Goal: Information Seeking & Learning: Find specific fact

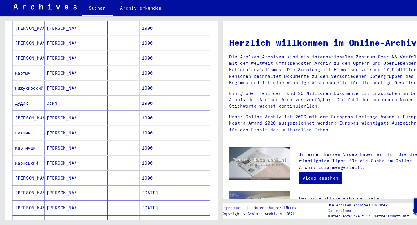
scroll to position [41, 0]
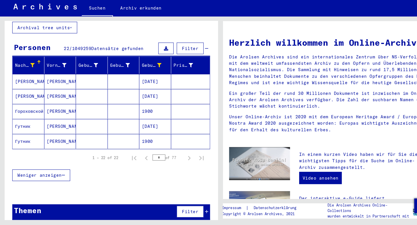
click at [43, 175] on span "Weniger anzeigen" at bounding box center [37, 177] width 42 height 5
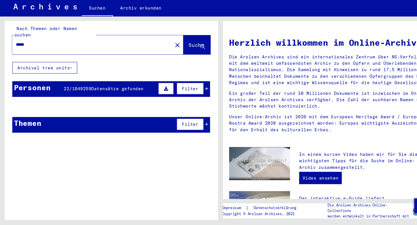
scroll to position [0, 0]
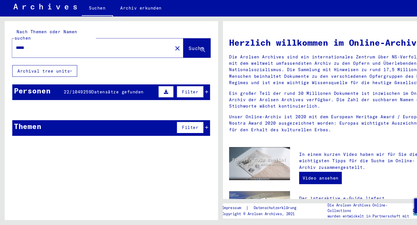
click at [69, 110] on div "Vorname" at bounding box center [57, 114] width 27 height 9
click at [60, 96] on span "22" at bounding box center [62, 98] width 5 height 5
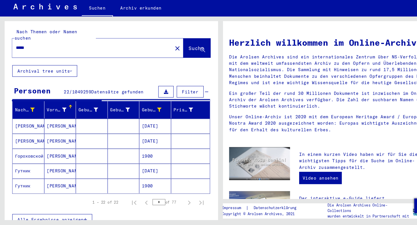
click at [79, 218] on icon "button" at bounding box center [80, 220] width 3 height 4
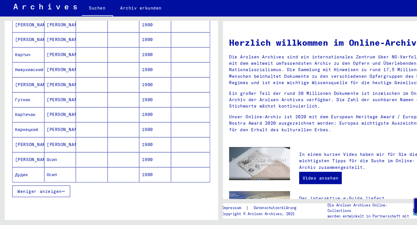
scroll to position [251, 0]
click at [59, 191] on icon "button" at bounding box center [59, 193] width 3 height 4
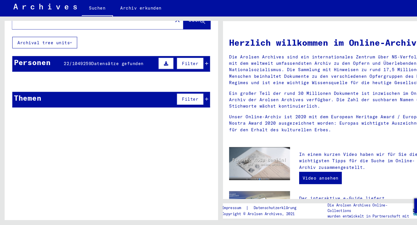
scroll to position [0, 0]
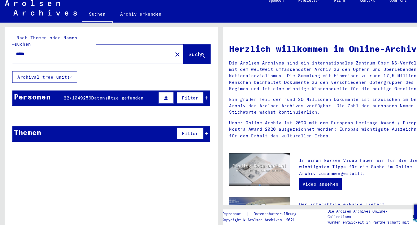
click at [54, 112] on div "Vorname" at bounding box center [53, 115] width 19 height 6
click at [23, 113] on div "Nachname" at bounding box center [23, 116] width 19 height 6
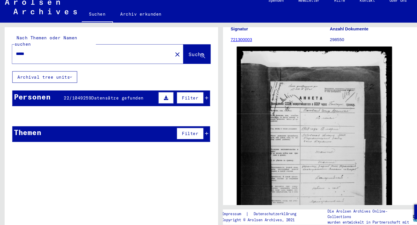
scroll to position [72, 0]
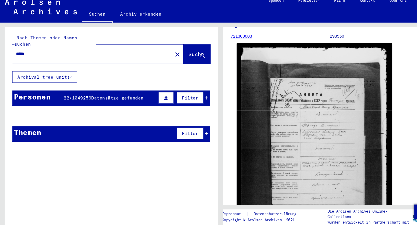
click at [292, 125] on img at bounding box center [297, 142] width 147 height 191
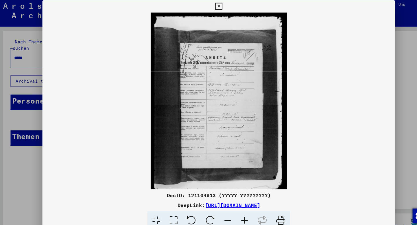
click at [216, 95] on img at bounding box center [208, 97] width 333 height 167
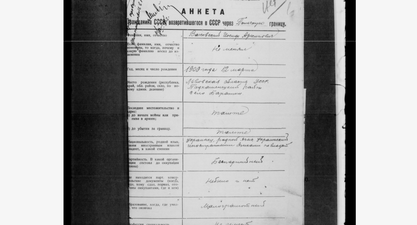
click at [288, 80] on img at bounding box center [208, 97] width 333 height 167
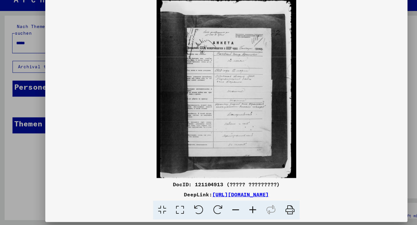
click at [22, 127] on div at bounding box center [208, 112] width 417 height 225
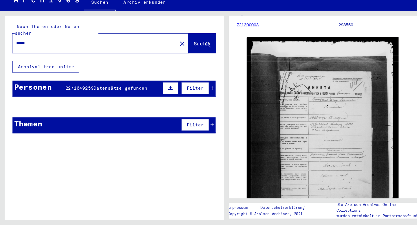
click at [29, 54] on input "****" at bounding box center [87, 57] width 144 height 6
type input "*"
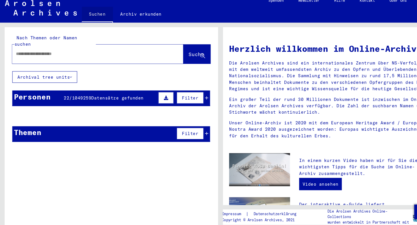
click at [92, 19] on link "Suchen" at bounding box center [92, 20] width 30 height 15
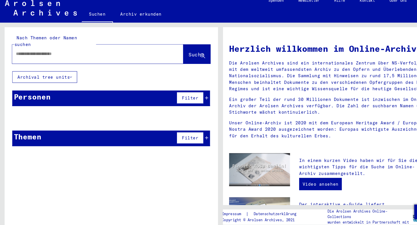
click at [89, 54] on input "text" at bounding box center [85, 57] width 141 height 6
type input "*"
click at [84, 54] on input "text" at bounding box center [85, 57] width 141 height 6
paste input "**********"
click at [186, 55] on span "Suche" at bounding box center [185, 58] width 14 height 6
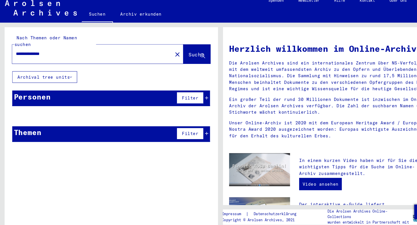
drag, startPoint x: 54, startPoint y: 53, endPoint x: 30, endPoint y: 53, distance: 23.7
click at [30, 54] on input "**********" at bounding box center [85, 57] width 141 height 6
type input "**********"
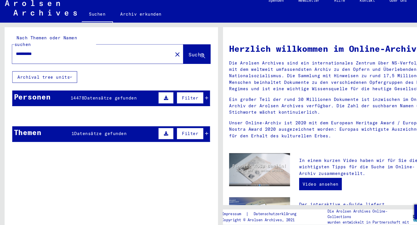
click at [102, 96] on span "Datensätze gefunden" at bounding box center [104, 98] width 49 height 5
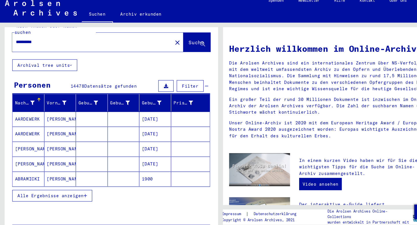
scroll to position [17, 0]
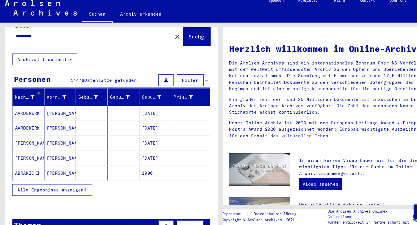
click at [72, 183] on span "Alle Ergebnisse anzeigen" at bounding box center [47, 185] width 63 height 5
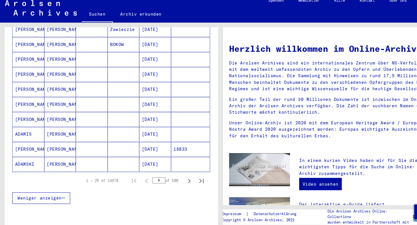
scroll to position [309, 0]
click at [177, 173] on icon "Next page" at bounding box center [179, 177] width 8 height 8
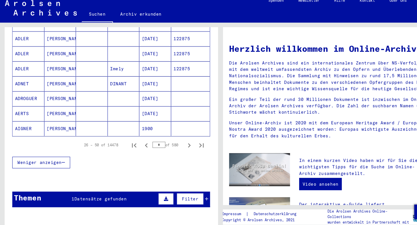
scroll to position [368, 0]
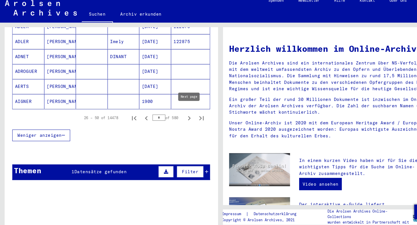
click at [178, 114] on icon "Next page" at bounding box center [179, 118] width 8 height 8
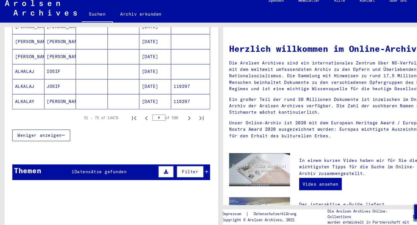
click at [178, 114] on icon "Next page" at bounding box center [179, 118] width 8 height 8
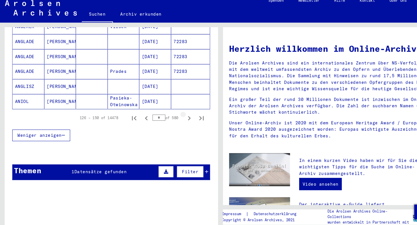
click at [178, 114] on icon "Next page" at bounding box center [179, 118] width 8 height 8
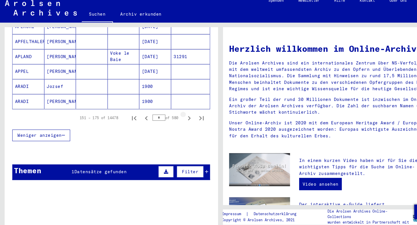
click at [178, 114] on icon "Next page" at bounding box center [179, 118] width 8 height 8
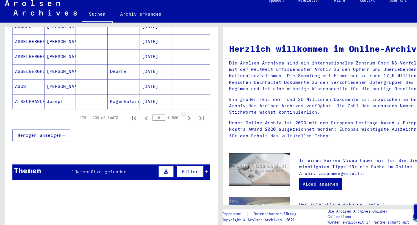
click at [178, 114] on icon "Next page" at bounding box center [179, 118] width 8 height 8
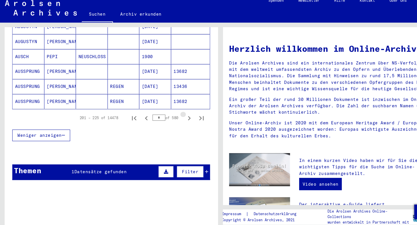
click at [178, 114] on icon "Next page" at bounding box center [179, 118] width 8 height 8
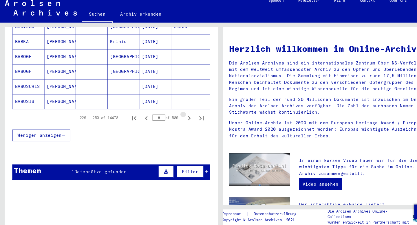
click at [178, 114] on icon "Next page" at bounding box center [179, 118] width 8 height 8
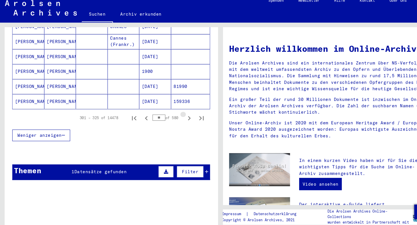
click at [178, 114] on icon "Next page" at bounding box center [179, 118] width 8 height 8
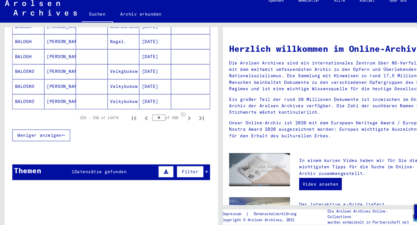
click at [178, 114] on icon "Next page" at bounding box center [179, 118] width 8 height 8
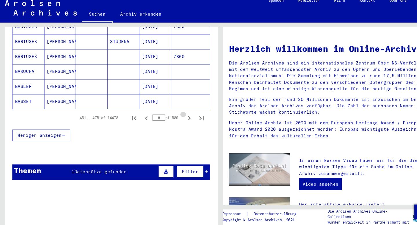
click at [178, 114] on icon "Next page" at bounding box center [179, 118] width 8 height 8
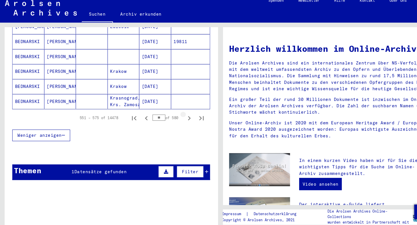
click at [178, 114] on icon "Next page" at bounding box center [179, 118] width 8 height 8
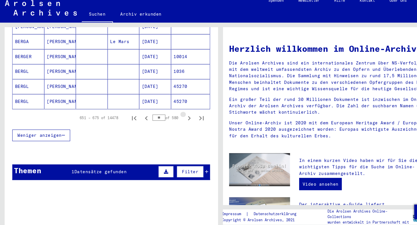
click at [178, 114] on icon "Next page" at bounding box center [179, 118] width 8 height 8
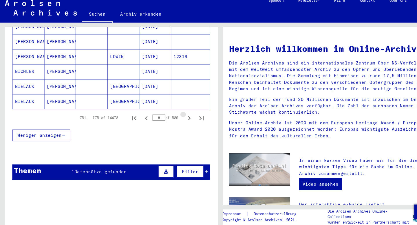
click at [178, 114] on icon "Next page" at bounding box center [179, 118] width 8 height 8
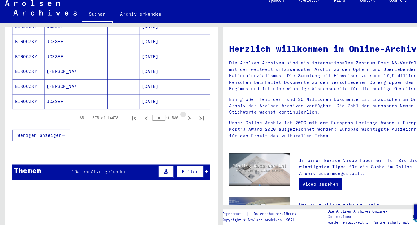
click at [178, 114] on icon "Next page" at bounding box center [179, 118] width 8 height 8
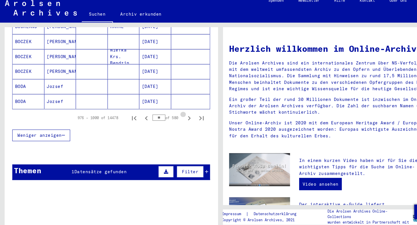
click at [178, 114] on icon "Next page" at bounding box center [179, 118] width 8 height 8
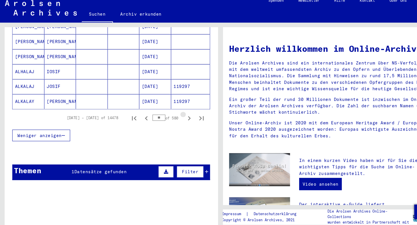
click at [178, 114] on icon "Next page" at bounding box center [179, 118] width 8 height 8
click at [180, 114] on icon "Next page" at bounding box center [179, 118] width 8 height 8
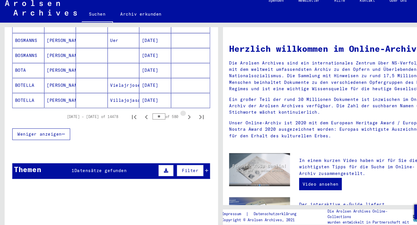
click at [180, 113] on icon "Next page" at bounding box center [179, 117] width 8 height 8
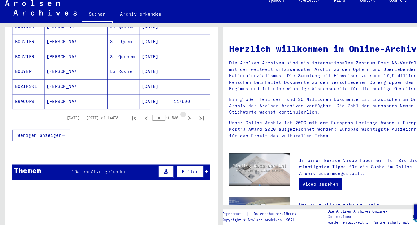
click at [180, 114] on icon "Next page" at bounding box center [179, 118] width 8 height 8
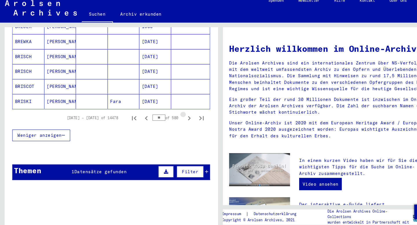
click at [180, 114] on icon "Next page" at bounding box center [179, 118] width 8 height 8
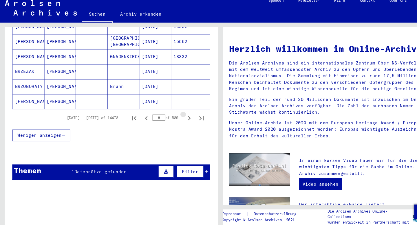
click at [180, 114] on icon "Next page" at bounding box center [179, 118] width 8 height 8
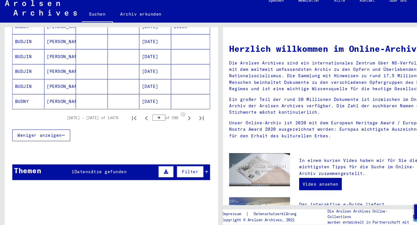
click at [180, 114] on icon "Next page" at bounding box center [179, 118] width 8 height 8
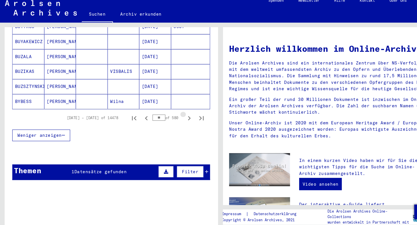
click at [180, 114] on icon "Next page" at bounding box center [179, 118] width 8 height 8
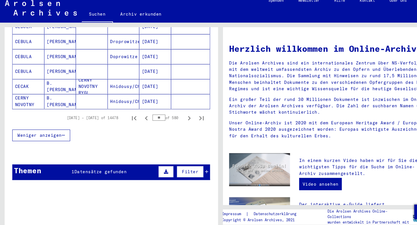
click at [180, 114] on icon "Next page" at bounding box center [179, 118] width 8 height 8
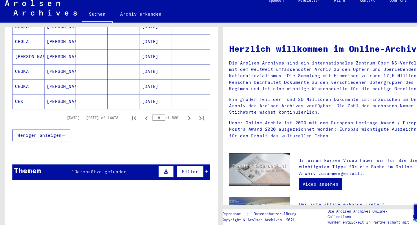
click at [180, 114] on icon "Next page" at bounding box center [179, 118] width 8 height 8
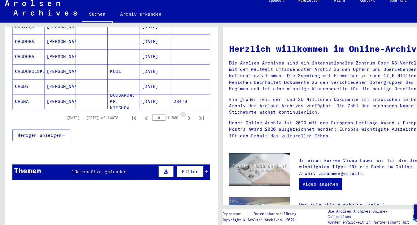
click at [180, 114] on icon "Next page" at bounding box center [179, 118] width 8 height 8
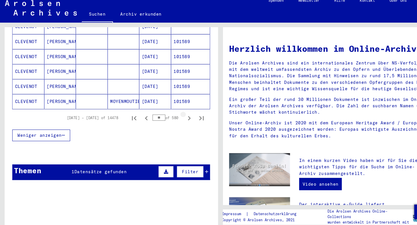
click at [180, 114] on icon "Next page" at bounding box center [179, 118] width 8 height 8
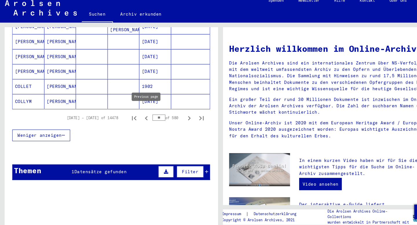
click at [139, 116] on icon "Previous page" at bounding box center [138, 118] width 3 height 4
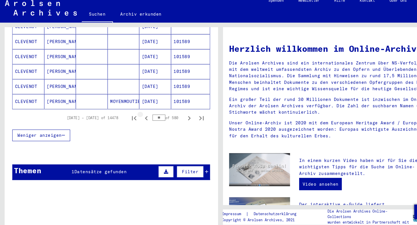
click at [139, 116] on icon "Previous page" at bounding box center [138, 118] width 3 height 4
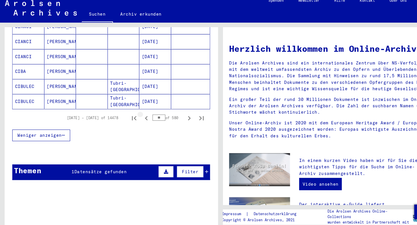
click at [139, 116] on icon "Previous page" at bounding box center [138, 118] width 3 height 4
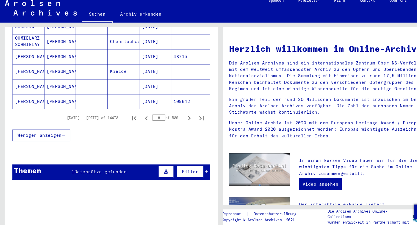
click at [139, 116] on icon "Previous page" at bounding box center [138, 118] width 3 height 4
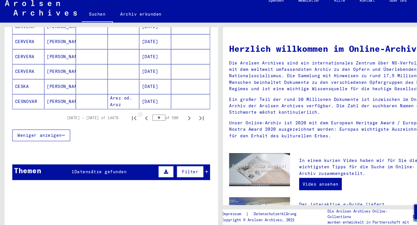
click at [139, 116] on icon "Previous page" at bounding box center [138, 118] width 3 height 4
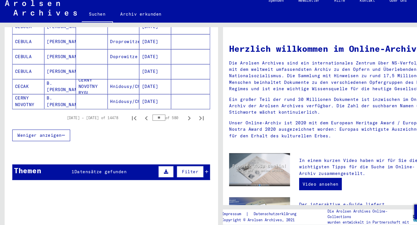
click at [139, 116] on icon "Previous page" at bounding box center [138, 118] width 3 height 4
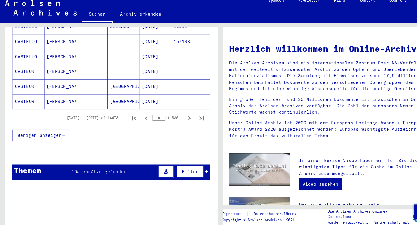
click at [139, 116] on icon "Previous page" at bounding box center [138, 118] width 3 height 4
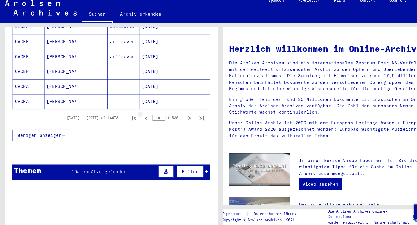
click at [139, 116] on icon "Previous page" at bounding box center [138, 118] width 3 height 4
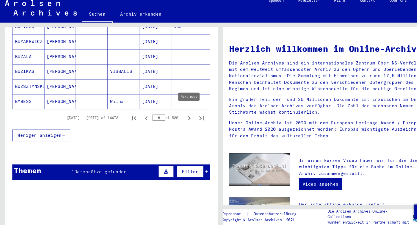
click at [176, 114] on icon "Next page" at bounding box center [179, 118] width 8 height 8
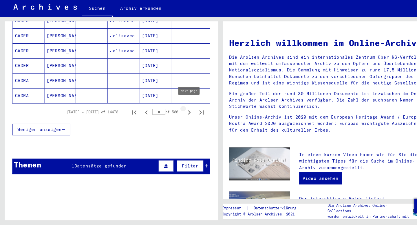
click at [179, 116] on icon "Next page" at bounding box center [179, 118] width 3 height 4
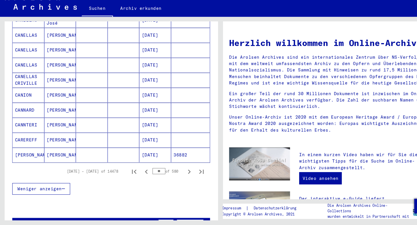
scroll to position [346, 0]
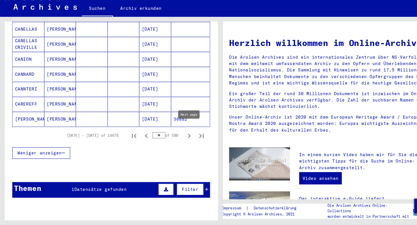
click at [178, 138] on icon "Next page" at bounding box center [179, 140] width 3 height 4
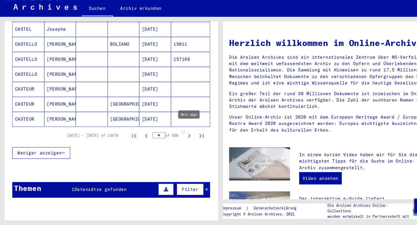
click at [178, 138] on icon "Next page" at bounding box center [179, 140] width 3 height 4
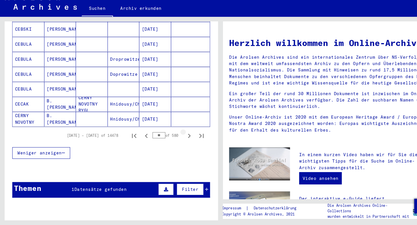
click at [178, 138] on icon "Next page" at bounding box center [179, 140] width 3 height 4
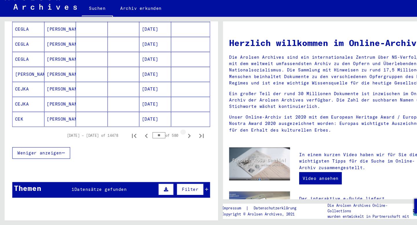
click at [178, 138] on icon "Next page" at bounding box center [179, 140] width 3 height 4
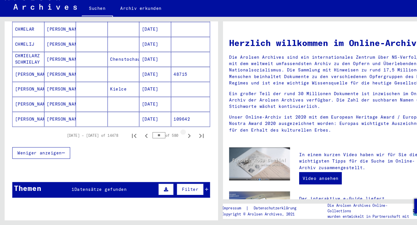
click at [178, 138] on icon "Next page" at bounding box center [179, 140] width 3 height 4
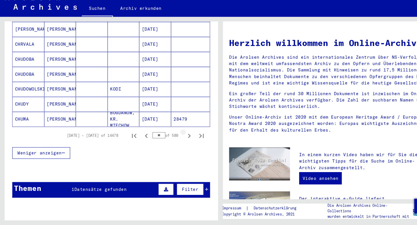
click at [178, 138] on icon "Next page" at bounding box center [179, 140] width 3 height 4
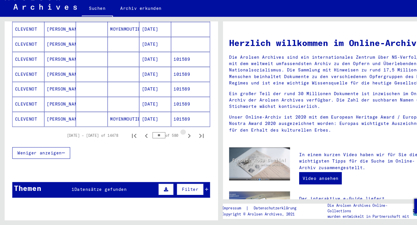
click at [178, 138] on icon "Next page" at bounding box center [179, 140] width 3 height 4
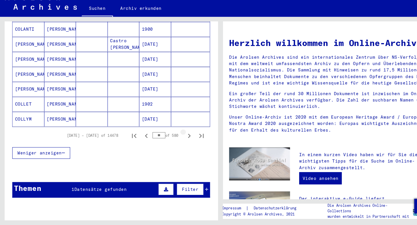
click at [178, 138] on icon "Next page" at bounding box center [179, 140] width 3 height 4
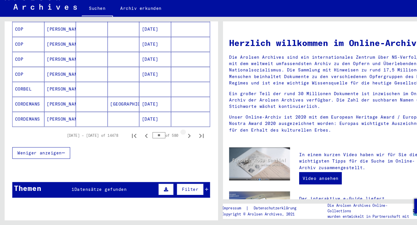
click at [178, 138] on icon "Next page" at bounding box center [179, 140] width 3 height 4
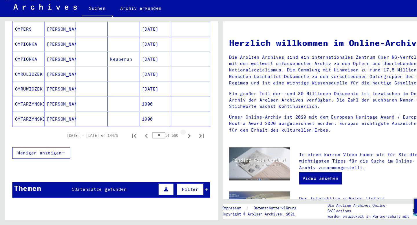
click at [178, 138] on icon "Next page" at bounding box center [179, 140] width 3 height 4
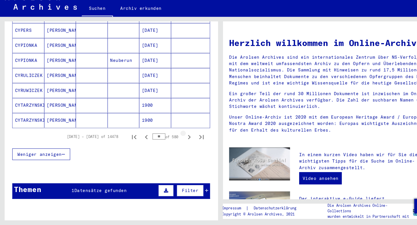
scroll to position [347, 0]
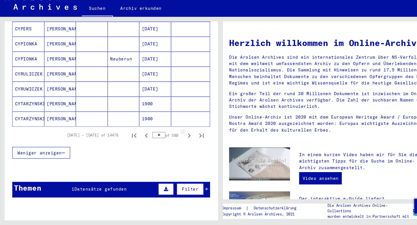
click at [178, 138] on icon "Next page" at bounding box center [179, 140] width 3 height 4
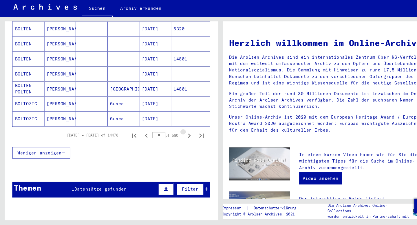
click at [178, 138] on icon "Next page" at bounding box center [179, 140] width 3 height 4
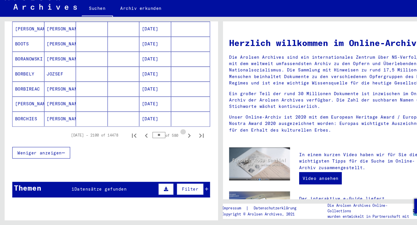
click at [178, 138] on icon "Next page" at bounding box center [179, 140] width 3 height 4
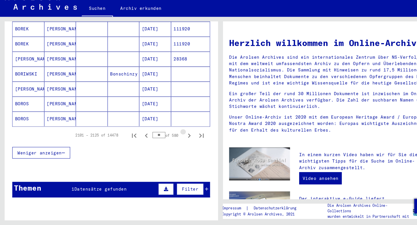
click at [178, 138] on icon "Next page" at bounding box center [179, 140] width 3 height 4
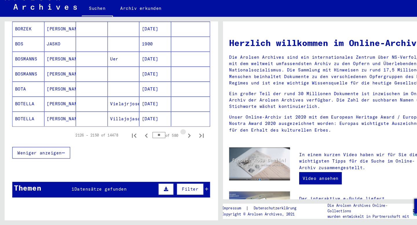
click at [178, 138] on icon "Next page" at bounding box center [179, 140] width 3 height 4
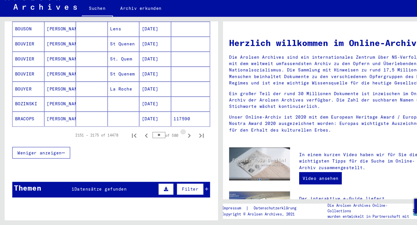
click at [178, 138] on icon "Next page" at bounding box center [179, 140] width 3 height 4
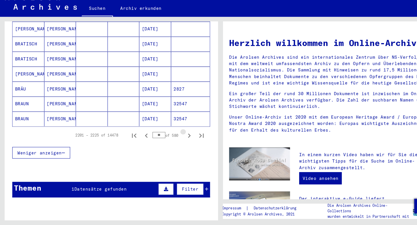
click at [178, 138] on icon "Next page" at bounding box center [179, 140] width 3 height 4
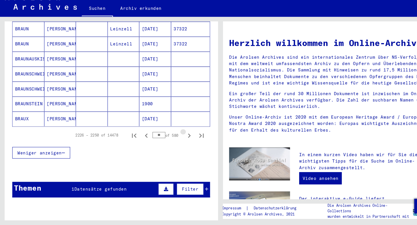
click at [178, 138] on icon "Next page" at bounding box center [179, 140] width 3 height 4
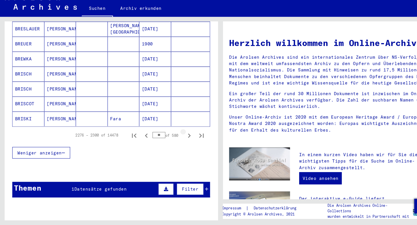
click at [178, 138] on icon "Next page" at bounding box center [179, 140] width 3 height 4
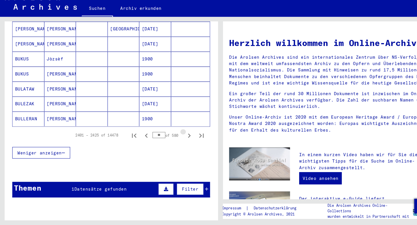
click at [178, 138] on icon "Next page" at bounding box center [179, 140] width 3 height 4
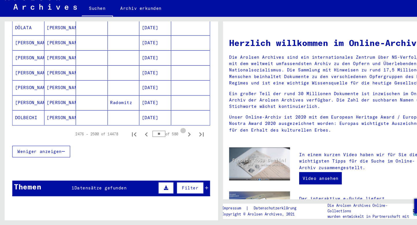
click at [178, 137] on icon "Next page" at bounding box center [179, 139] width 3 height 4
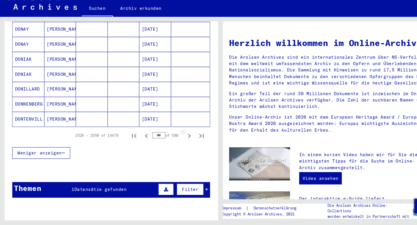
click at [179, 136] on icon "Next page" at bounding box center [179, 140] width 8 height 8
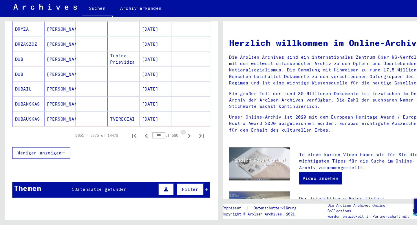
click at [179, 136] on icon "Next page" at bounding box center [179, 140] width 8 height 8
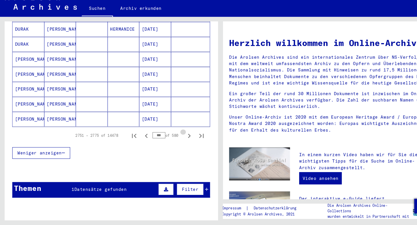
click at [179, 136] on icon "Next page" at bounding box center [179, 140] width 8 height 8
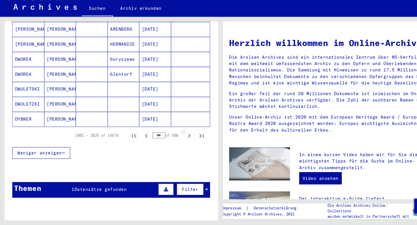
click at [179, 136] on icon "Next page" at bounding box center [179, 140] width 8 height 8
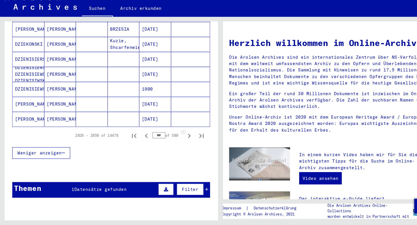
click at [179, 136] on icon "Next page" at bounding box center [179, 140] width 8 height 8
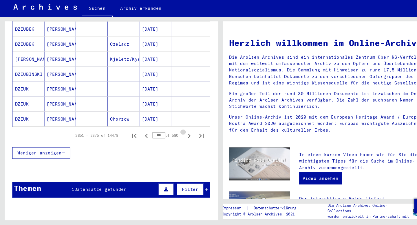
click at [179, 136] on icon "Next page" at bounding box center [179, 140] width 8 height 8
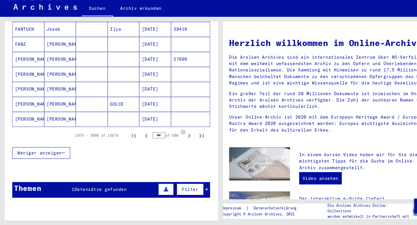
click at [179, 136] on icon "Next page" at bounding box center [179, 140] width 8 height 8
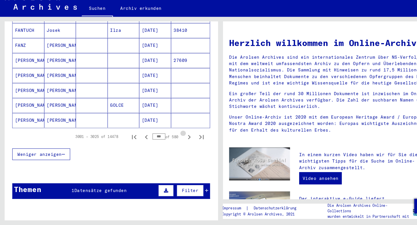
scroll to position [347, 0]
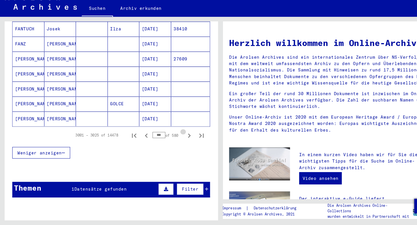
click at [179, 136] on icon "Next page" at bounding box center [179, 140] width 8 height 8
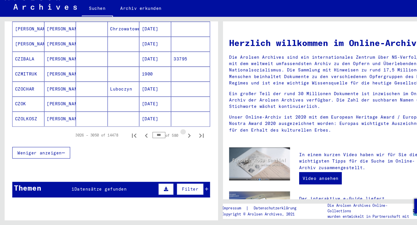
click at [179, 136] on icon "Next page" at bounding box center [179, 140] width 8 height 8
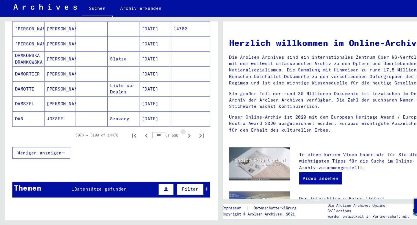
click at [179, 136] on icon "Next page" at bounding box center [179, 140] width 8 height 8
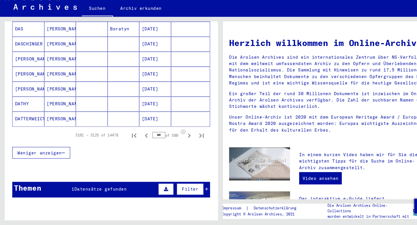
click at [179, 136] on icon "Next page" at bounding box center [179, 140] width 8 height 8
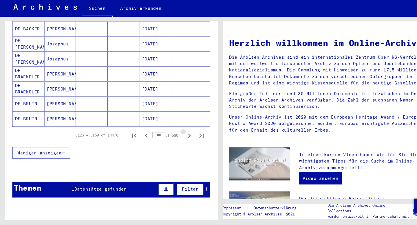
click at [179, 136] on icon "Next page" at bounding box center [179, 140] width 8 height 8
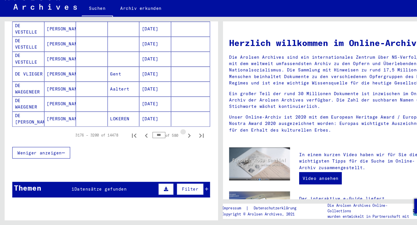
click at [179, 136] on icon "Next page" at bounding box center [179, 140] width 8 height 8
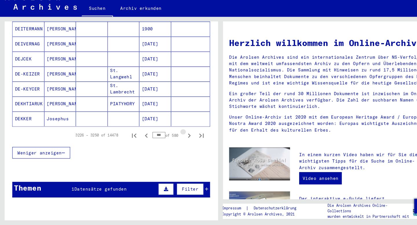
click at [179, 136] on icon "Next page" at bounding box center [179, 140] width 8 height 8
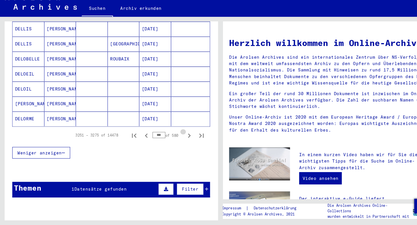
click at [179, 136] on icon "Next page" at bounding box center [179, 140] width 8 height 8
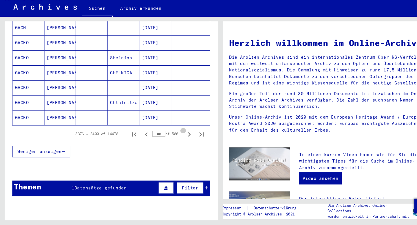
click at [179, 135] on icon "Next page" at bounding box center [179, 139] width 8 height 8
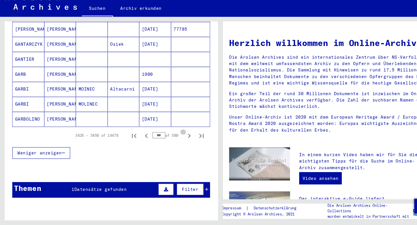
click at [179, 136] on icon "Next page" at bounding box center [179, 140] width 8 height 8
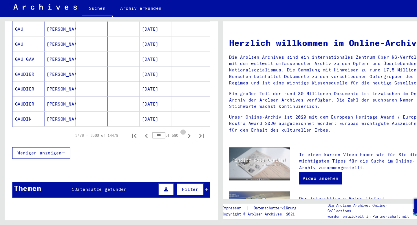
click at [179, 136] on icon "Next page" at bounding box center [179, 140] width 8 height 8
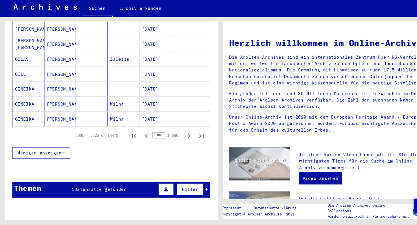
click at [179, 136] on icon "Next page" at bounding box center [179, 140] width 8 height 8
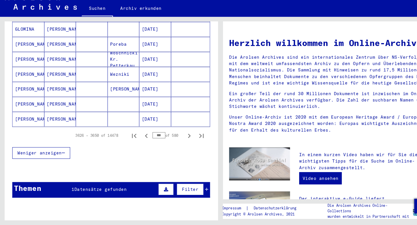
click at [179, 136] on icon "Next page" at bounding box center [179, 140] width 8 height 8
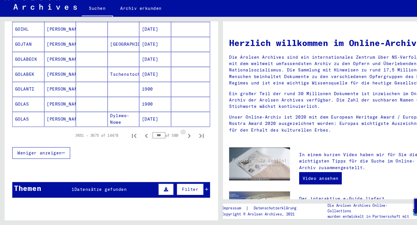
click at [179, 136] on icon "Next page" at bounding box center [179, 140] width 8 height 8
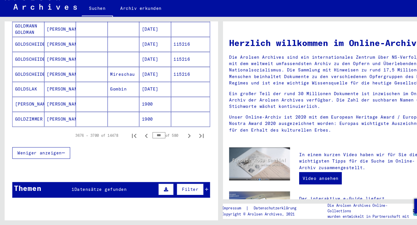
click at [179, 136] on icon "Next page" at bounding box center [179, 140] width 8 height 8
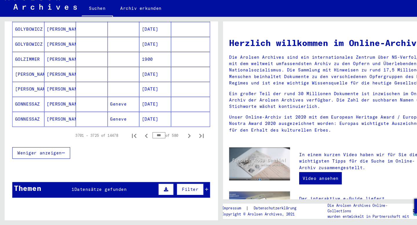
click at [179, 136] on icon "Next page" at bounding box center [179, 140] width 8 height 8
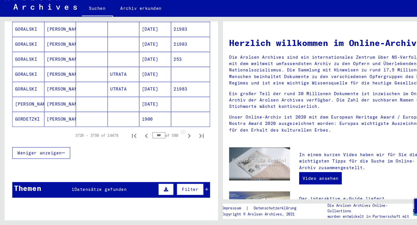
click at [179, 136] on icon "Next page" at bounding box center [179, 140] width 8 height 8
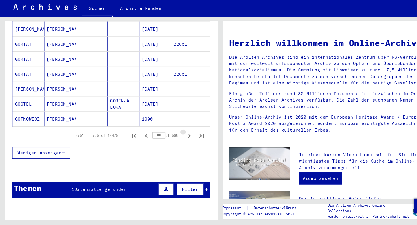
click at [179, 136] on icon "Next page" at bounding box center [179, 140] width 8 height 8
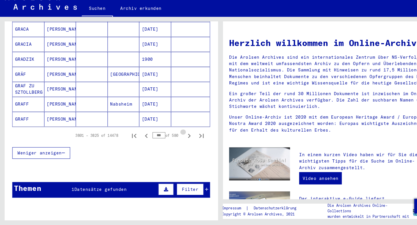
click at [179, 136] on icon "Next page" at bounding box center [179, 140] width 8 height 8
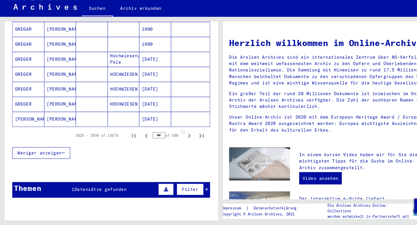
click at [179, 136] on icon "Next page" at bounding box center [179, 140] width 8 height 8
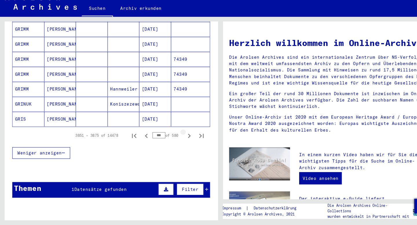
click at [179, 136] on icon "Next page" at bounding box center [179, 140] width 8 height 8
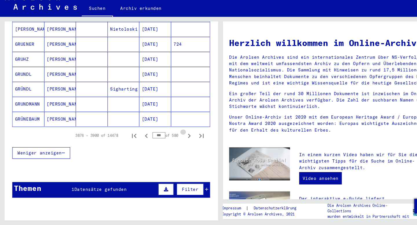
click at [179, 136] on icon "Next page" at bounding box center [179, 140] width 8 height 8
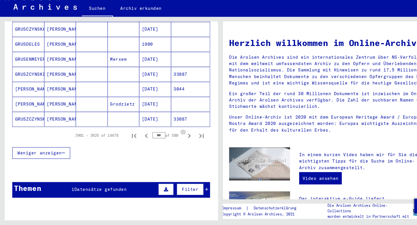
click at [179, 136] on icon "Next page" at bounding box center [179, 140] width 8 height 8
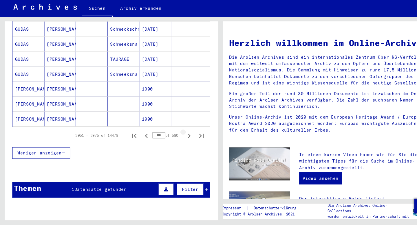
click at [179, 136] on icon "Next page" at bounding box center [179, 140] width 8 height 8
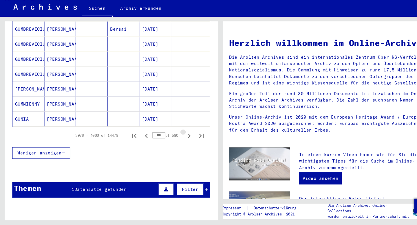
click at [179, 136] on icon "Next page" at bounding box center [179, 140] width 8 height 8
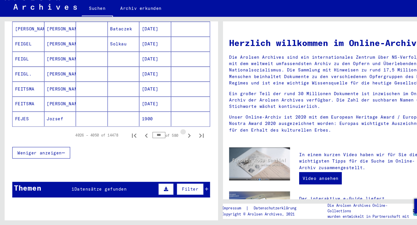
click at [179, 136] on icon "Next page" at bounding box center [179, 140] width 8 height 8
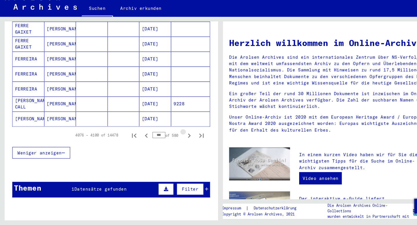
click at [179, 136] on icon "Next page" at bounding box center [179, 140] width 8 height 8
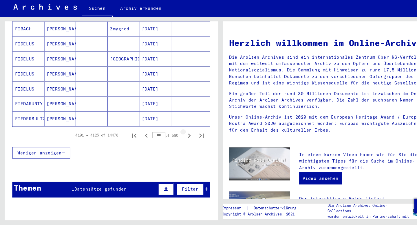
click at [179, 136] on icon "Next page" at bounding box center [179, 140] width 8 height 8
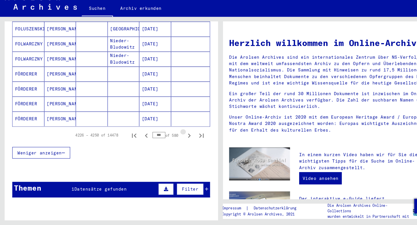
click at [179, 136] on icon "Next page" at bounding box center [179, 140] width 8 height 8
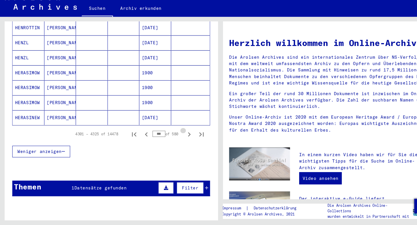
click at [179, 135] on icon "Next page" at bounding box center [179, 139] width 8 height 8
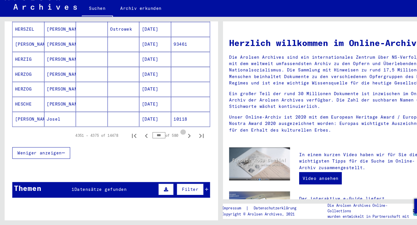
click at [179, 136] on icon "Next page" at bounding box center [179, 140] width 8 height 8
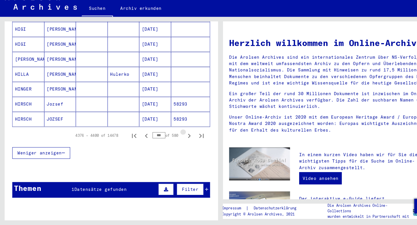
click at [179, 136] on icon "Next page" at bounding box center [179, 140] width 8 height 8
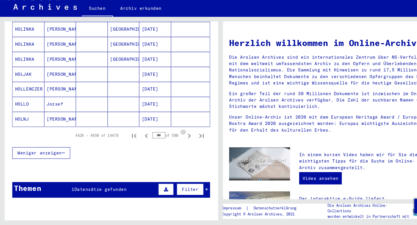
click at [179, 136] on icon "Next page" at bounding box center [179, 140] width 8 height 8
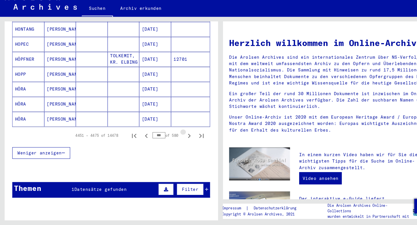
click at [179, 136] on icon "Next page" at bounding box center [179, 140] width 8 height 8
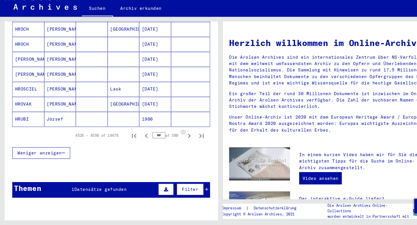
click at [179, 136] on icon "Next page" at bounding box center [179, 140] width 8 height 8
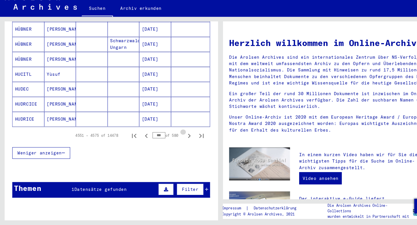
click at [179, 136] on icon "Next page" at bounding box center [179, 140] width 8 height 8
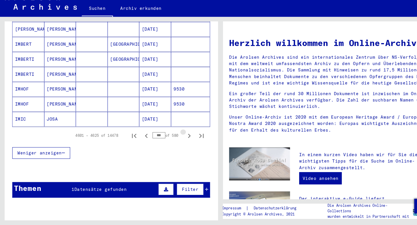
click at [179, 136] on icon "Next page" at bounding box center [179, 140] width 8 height 8
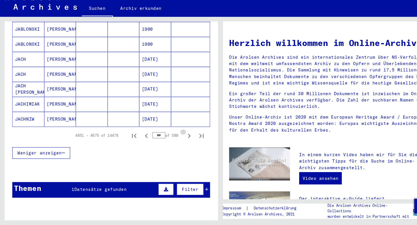
click at [179, 136] on icon "Next page" at bounding box center [179, 140] width 8 height 8
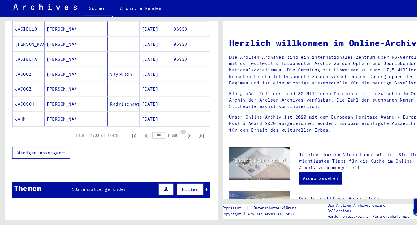
click at [179, 136] on icon "Next page" at bounding box center [179, 140] width 8 height 8
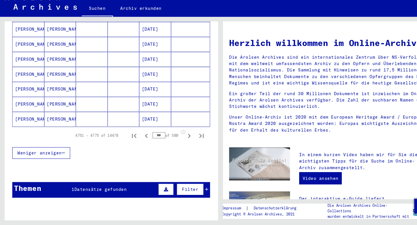
click at [179, 136] on icon "Next page" at bounding box center [179, 140] width 8 height 8
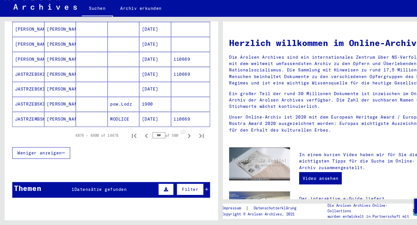
click at [179, 136] on icon "Next page" at bounding box center [179, 140] width 8 height 8
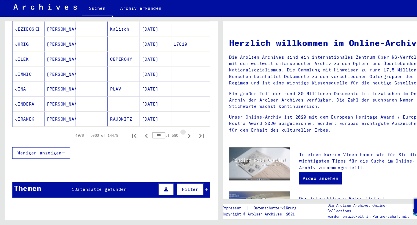
click at [179, 136] on icon "Next page" at bounding box center [179, 140] width 8 height 8
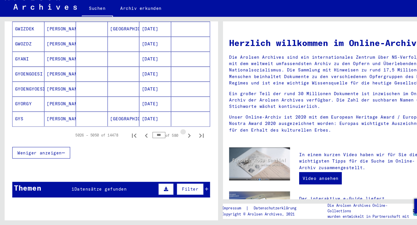
click at [179, 136] on icon "Next page" at bounding box center [179, 140] width 8 height 8
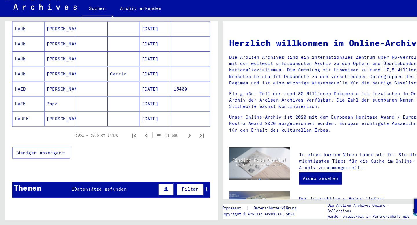
click at [179, 136] on icon "Next page" at bounding box center [179, 140] width 8 height 8
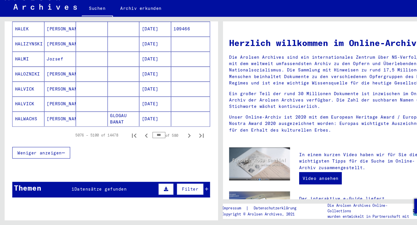
click at [179, 136] on icon "Next page" at bounding box center [179, 140] width 8 height 8
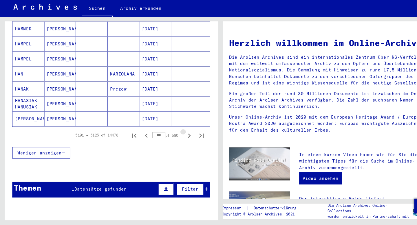
click at [179, 136] on icon "Next page" at bounding box center [179, 140] width 8 height 8
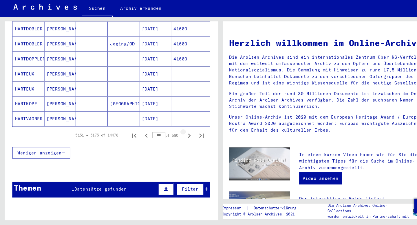
click at [179, 136] on icon "Next page" at bounding box center [179, 140] width 8 height 8
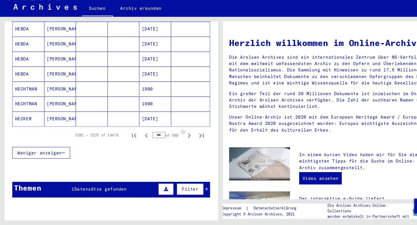
click at [179, 136] on icon "Next page" at bounding box center [179, 140] width 8 height 8
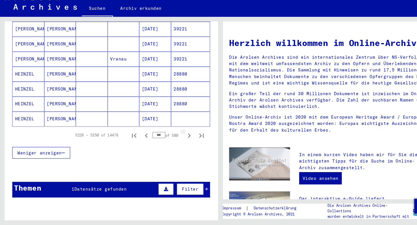
click at [179, 136] on icon "Next page" at bounding box center [179, 140] width 8 height 8
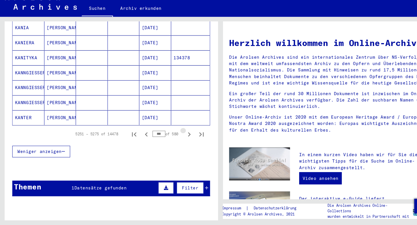
click at [179, 135] on icon "Next page" at bounding box center [179, 139] width 8 height 8
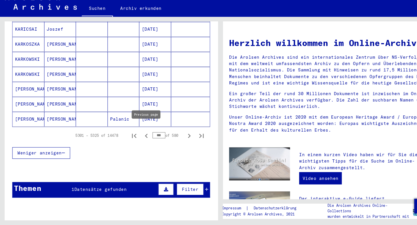
click at [137, 136] on icon "Previous page" at bounding box center [138, 140] width 8 height 8
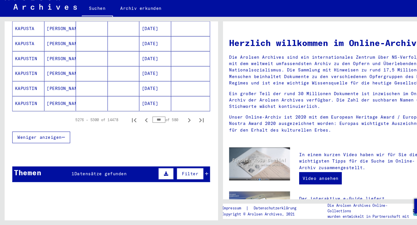
scroll to position [368, 0]
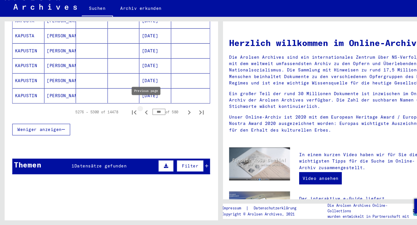
click at [139, 114] on icon "Previous page" at bounding box center [138, 118] width 8 height 8
click at [136, 114] on icon "Previous page" at bounding box center [138, 118] width 8 height 8
click at [137, 116] on icon "Previous page" at bounding box center [138, 118] width 3 height 4
click at [138, 116] on icon "Previous page" at bounding box center [138, 118] width 3 height 4
click at [140, 114] on icon "Previous page" at bounding box center [138, 118] width 8 height 8
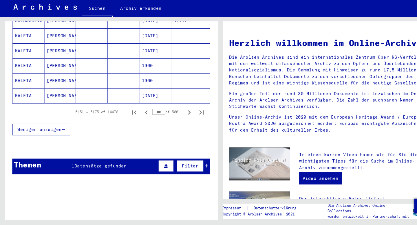
click at [140, 114] on icon "Previous page" at bounding box center [138, 118] width 8 height 8
click at [140, 82] on mat-cell "[DATE]" at bounding box center [147, 88] width 30 height 14
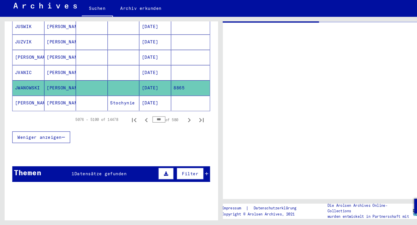
scroll to position [374, 0]
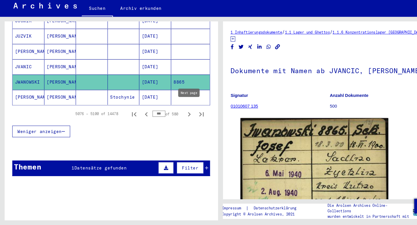
click at [177, 116] on icon "Next page" at bounding box center [179, 120] width 8 height 8
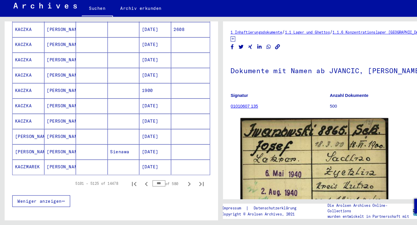
scroll to position [375, 0]
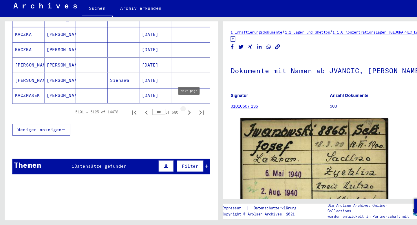
click at [180, 114] on icon "Next page" at bounding box center [179, 118] width 8 height 8
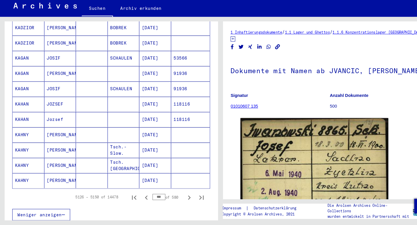
scroll to position [297, 0]
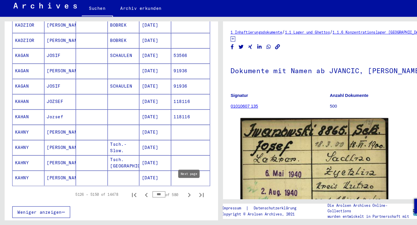
click at [178, 192] on icon "Next page" at bounding box center [179, 196] width 8 height 8
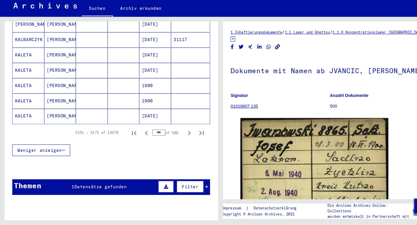
scroll to position [375, 0]
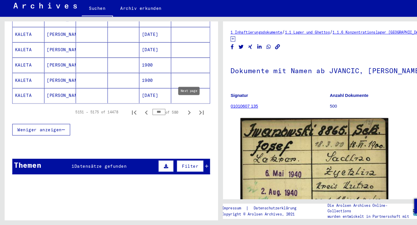
click at [178, 114] on icon "Next page" at bounding box center [179, 118] width 8 height 8
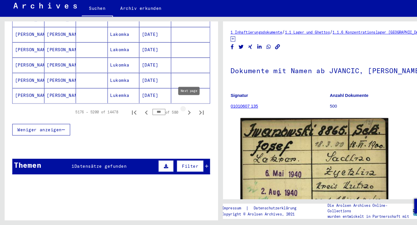
click at [180, 114] on icon "Next page" at bounding box center [179, 118] width 8 height 8
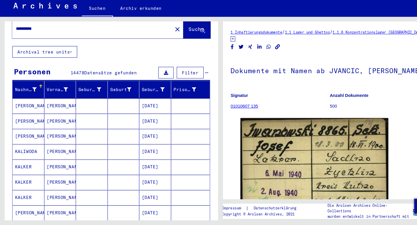
scroll to position [15, 0]
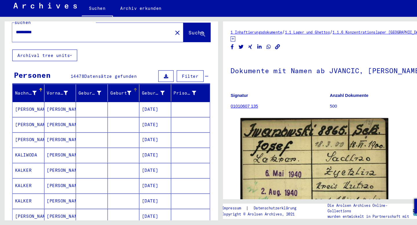
click at [115, 97] on div "Geburt‏" at bounding box center [114, 100] width 20 height 6
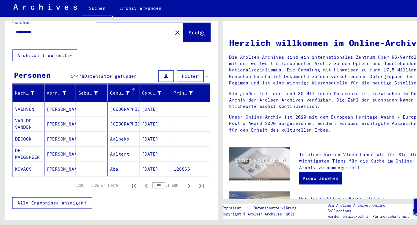
scroll to position [85, 0]
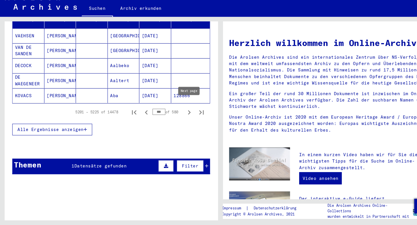
click at [178, 114] on icon "Next page" at bounding box center [179, 118] width 8 height 8
type input "***"
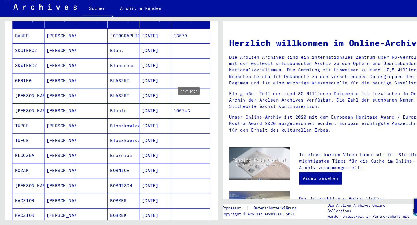
click at [178, 112] on mat-cell "106743" at bounding box center [180, 117] width 37 height 14
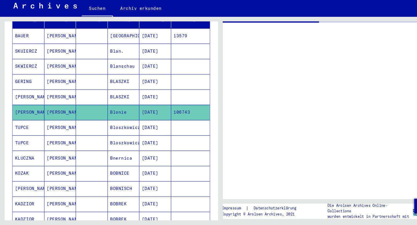
click at [178, 112] on mat-cell "106743" at bounding box center [180, 118] width 37 height 14
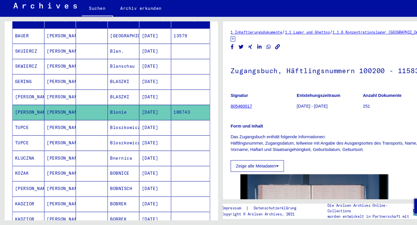
click at [166, 129] on mat-cell at bounding box center [180, 133] width 37 height 14
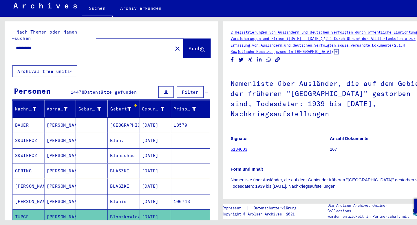
click at [122, 113] on icon at bounding box center [122, 115] width 4 height 4
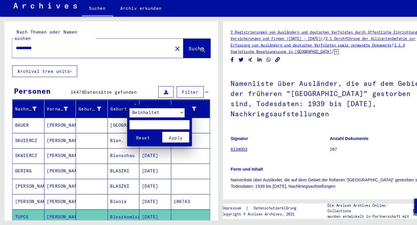
click at [137, 121] on div "Beinhaltet" at bounding box center [145, 118] width 47 height 9
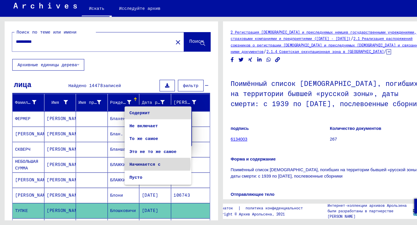
click at [149, 167] on span "Начинается с" at bounding box center [149, 167] width 54 height 12
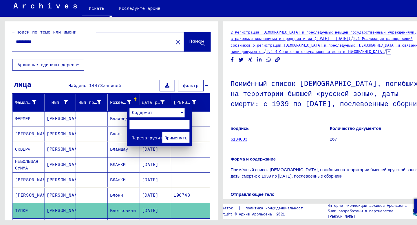
click at [142, 128] on input "text" at bounding box center [150, 130] width 57 height 9
type input "*"
type input "********"
click at [171, 139] on button "Применять" at bounding box center [165, 142] width 25 height 10
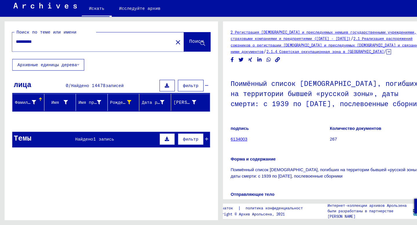
click at [100, 143] on font "1 запись" at bounding box center [98, 143] width 20 height 5
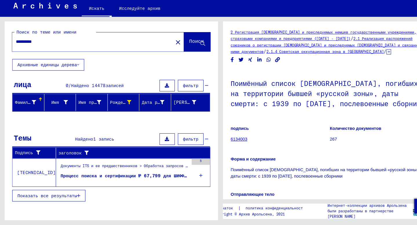
click at [102, 178] on font "Процесс поиска и сертификации № 67,799 для ШИФФА, МЕЙЕРА, родившегося в [DEMOGR…" at bounding box center [176, 178] width 238 height 5
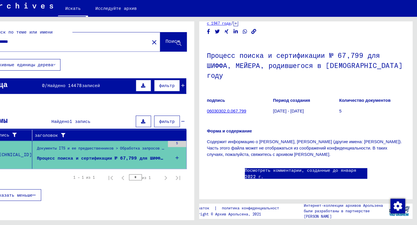
scroll to position [18, 0]
click at [249, 115] on font "06030302.0.067.799" at bounding box center [236, 117] width 37 height 5
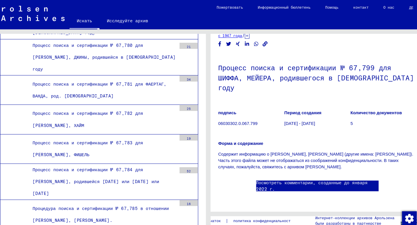
scroll to position [27, 0]
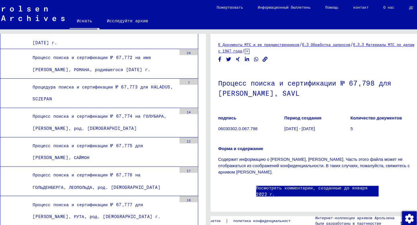
scroll to position [11392, 0]
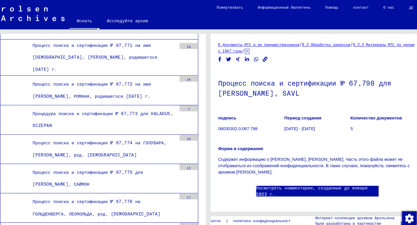
click at [119, 21] on font "Исследуйте архив" at bounding box center [132, 19] width 39 height 5
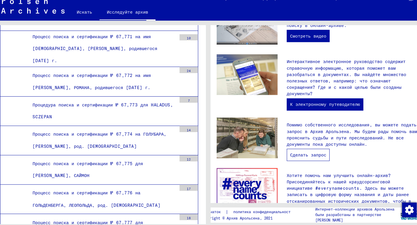
scroll to position [156, 0]
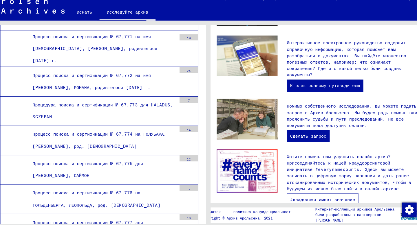
click at [307, 191] on link "#каждоеимя имеет значение" at bounding box center [317, 197] width 68 height 12
click at [91, 21] on font "Искать" at bounding box center [91, 19] width 14 height 5
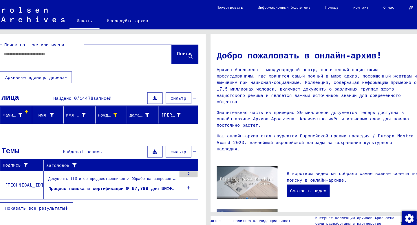
click at [62, 51] on input "text" at bounding box center [86, 51] width 142 height 6
click at [187, 93] on font "фильтр" at bounding box center [180, 92] width 14 height 5
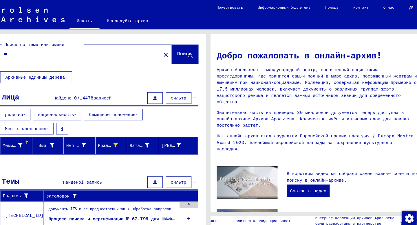
click at [198, 91] on div "лица Найдено 0 / 14478 записей фильтр" at bounding box center [105, 93] width 187 height 15
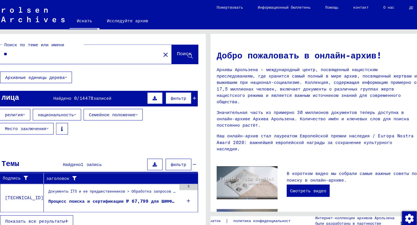
click at [182, 93] on font "фильтр" at bounding box center [180, 92] width 14 height 5
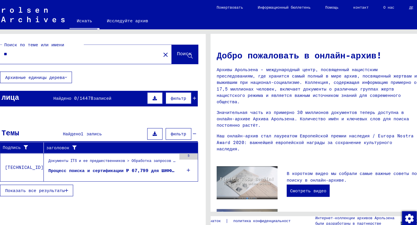
click at [160, 94] on icon at bounding box center [158, 93] width 4 height 4
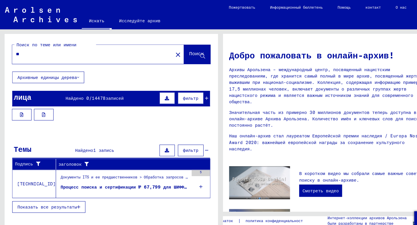
click at [186, 96] on button "фильтр" at bounding box center [180, 92] width 24 height 11
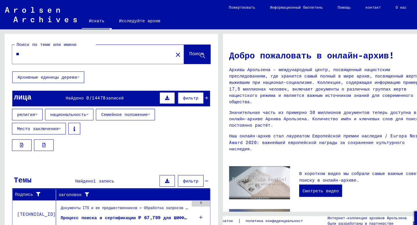
click at [122, 108] on font "Семейное положение" at bounding box center [118, 108] width 44 height 5
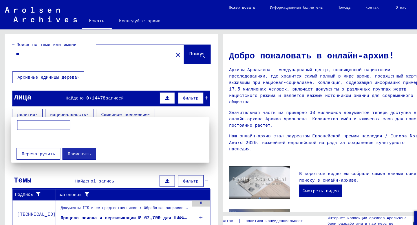
click at [122, 108] on div at bounding box center [208, 112] width 417 height 225
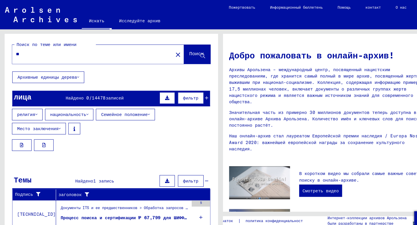
click at [76, 109] on button "национальность" at bounding box center [66, 108] width 46 height 11
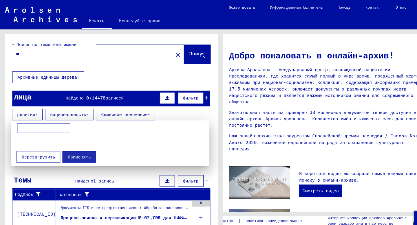
click at [76, 109] on div at bounding box center [208, 112] width 417 height 225
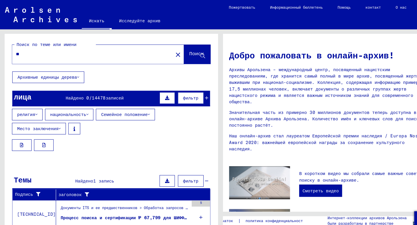
click at [79, 52] on input "**" at bounding box center [86, 51] width 142 height 6
type input "*"
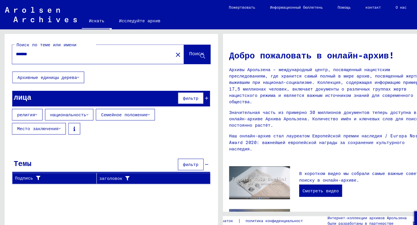
drag, startPoint x: 27, startPoint y: 53, endPoint x: 0, endPoint y: 54, distance: 26.6
click at [0, 54] on div "Поиск по теме или имени ******* close Поиск Архивные единицы дерева лица фильтр…" at bounding box center [104, 124] width 208 height 192
type input "*******"
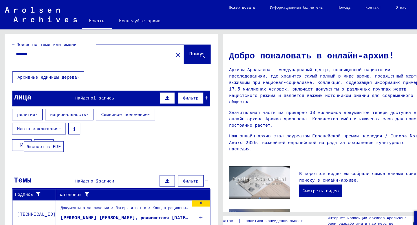
click at [39, 132] on button at bounding box center [41, 137] width 19 height 11
drag, startPoint x: 51, startPoint y: 52, endPoint x: 0, endPoint y: 52, distance: 50.9
click at [0, 52] on div "Поиск по теме или имени ******* close Поиск Архивные единицы дерева лица Найден…" at bounding box center [104, 124] width 208 height 192
click at [25, 12] on img at bounding box center [39, 14] width 68 height 14
click at [26, 8] on img at bounding box center [39, 14] width 68 height 14
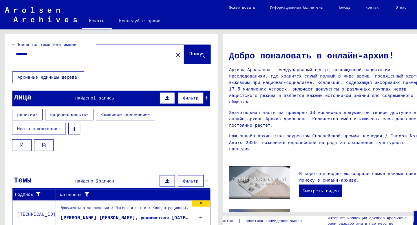
click at [89, 21] on font "Искать" at bounding box center [91, 19] width 14 height 5
